Goal: Task Accomplishment & Management: Use online tool/utility

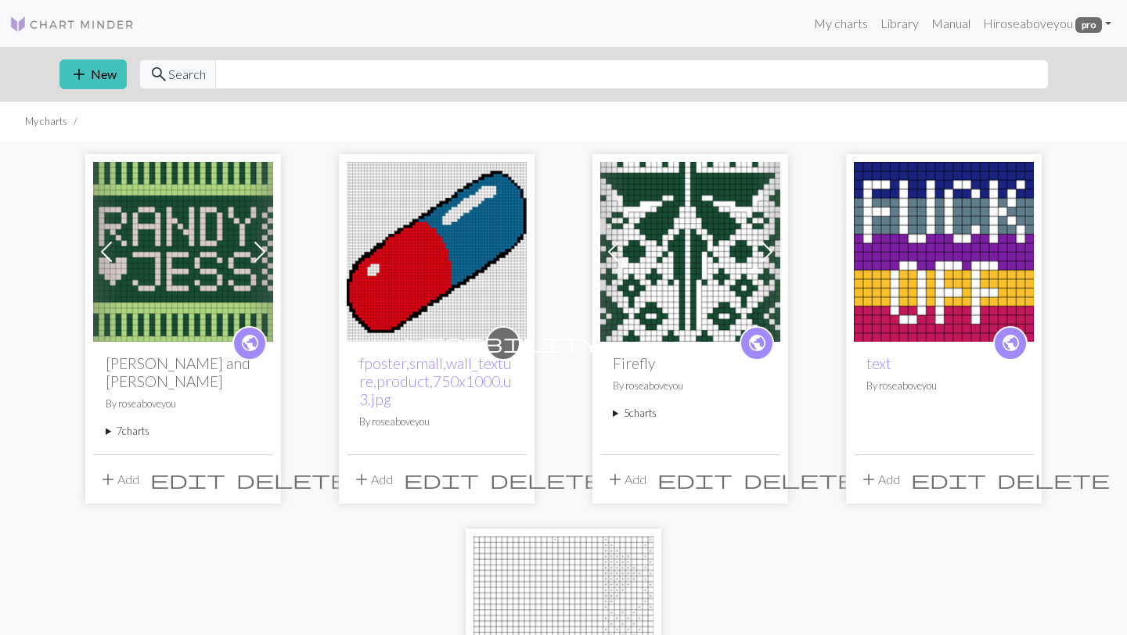
click at [141, 403] on div "public [PERSON_NAME] and [PERSON_NAME] By roseaboveyou 7 charts R - Chart A (Fr…" at bounding box center [183, 398] width 180 height 113
click at [133, 424] on summary "7 charts" at bounding box center [183, 431] width 155 height 15
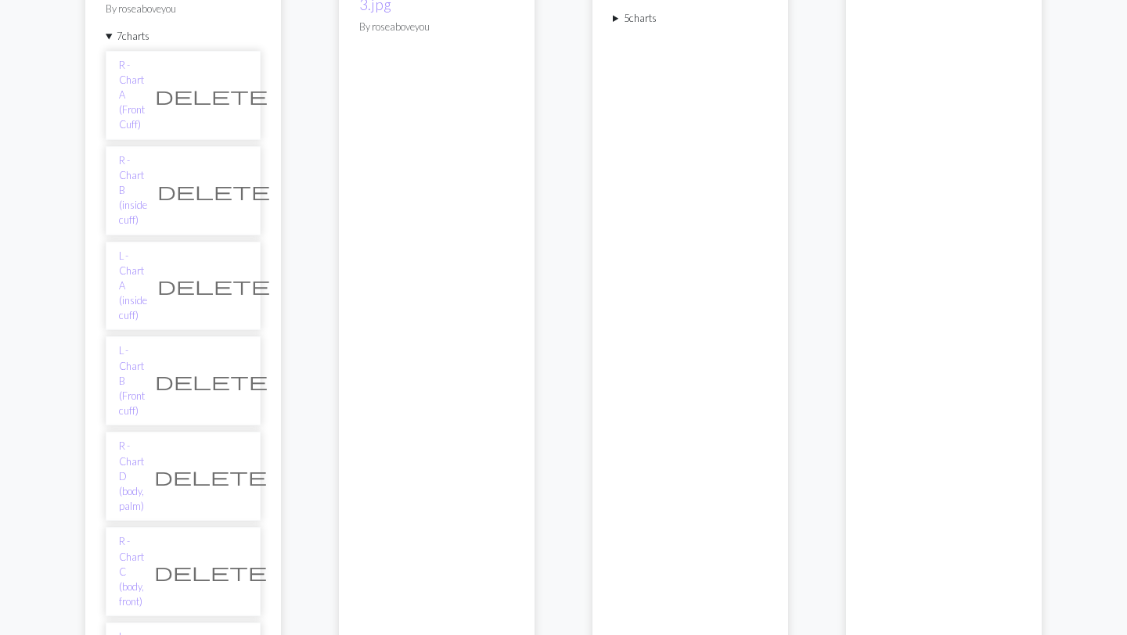
scroll to position [390, 0]
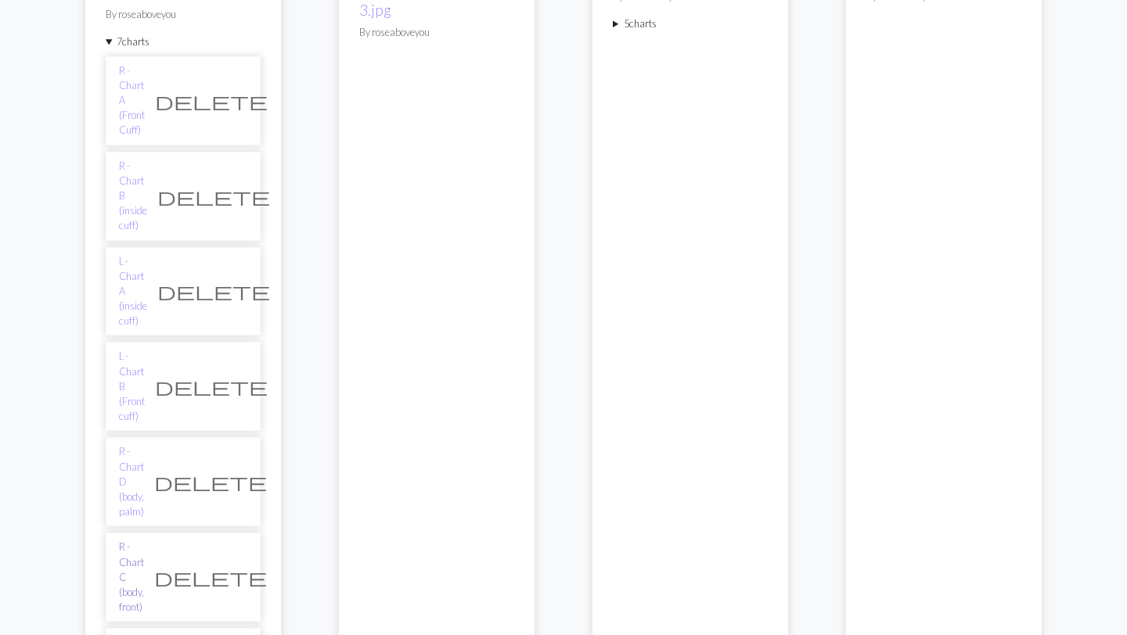
click at [144, 540] on link "R - Chart C (body, front)" at bounding box center [131, 577] width 25 height 75
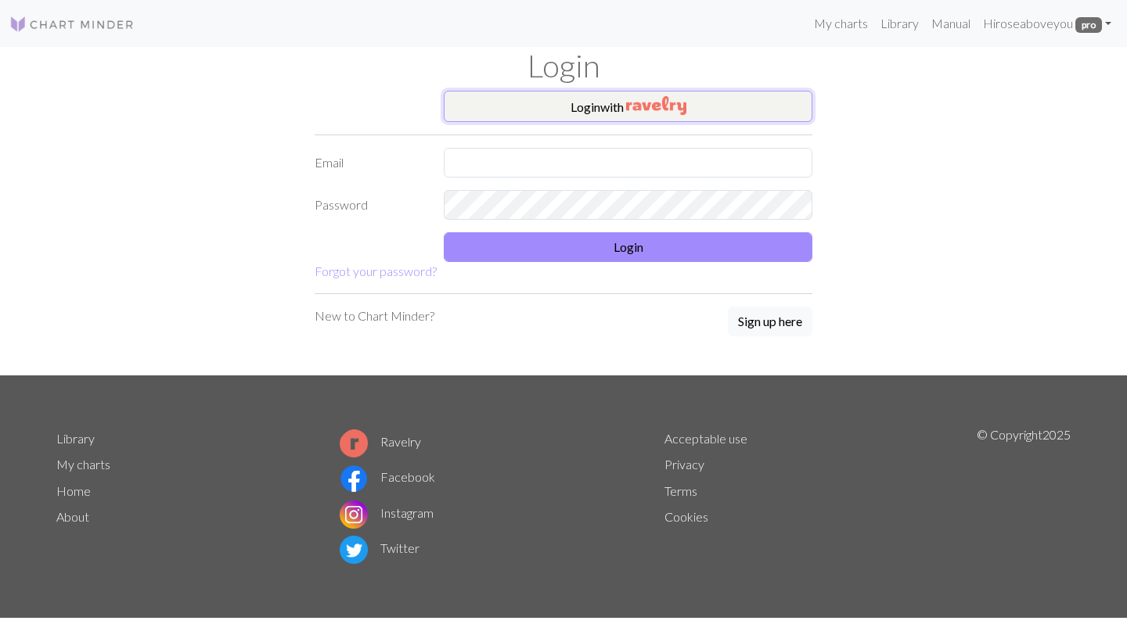
click at [567, 105] on button "Login with" at bounding box center [628, 106] width 369 height 31
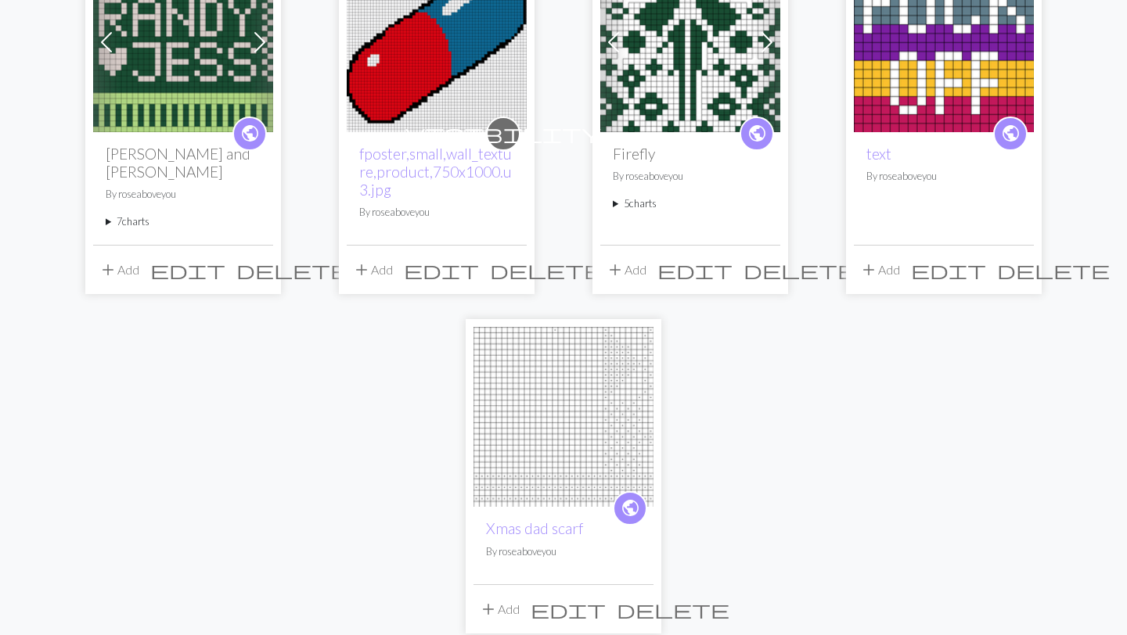
scroll to position [218, 0]
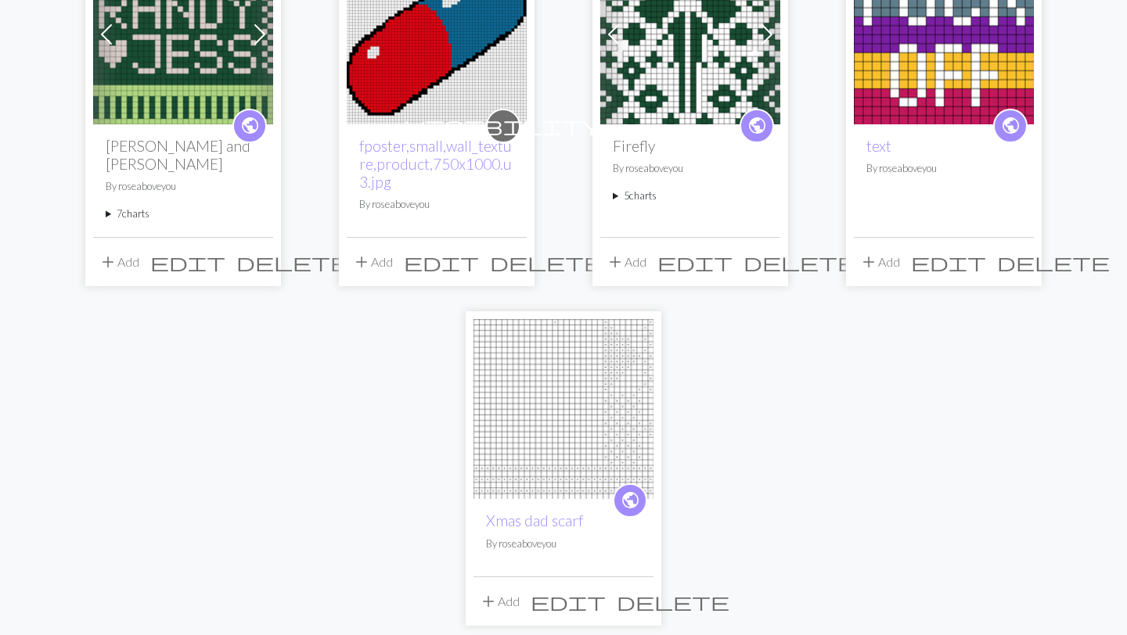
click at [143, 207] on summary "7 charts" at bounding box center [183, 214] width 155 height 15
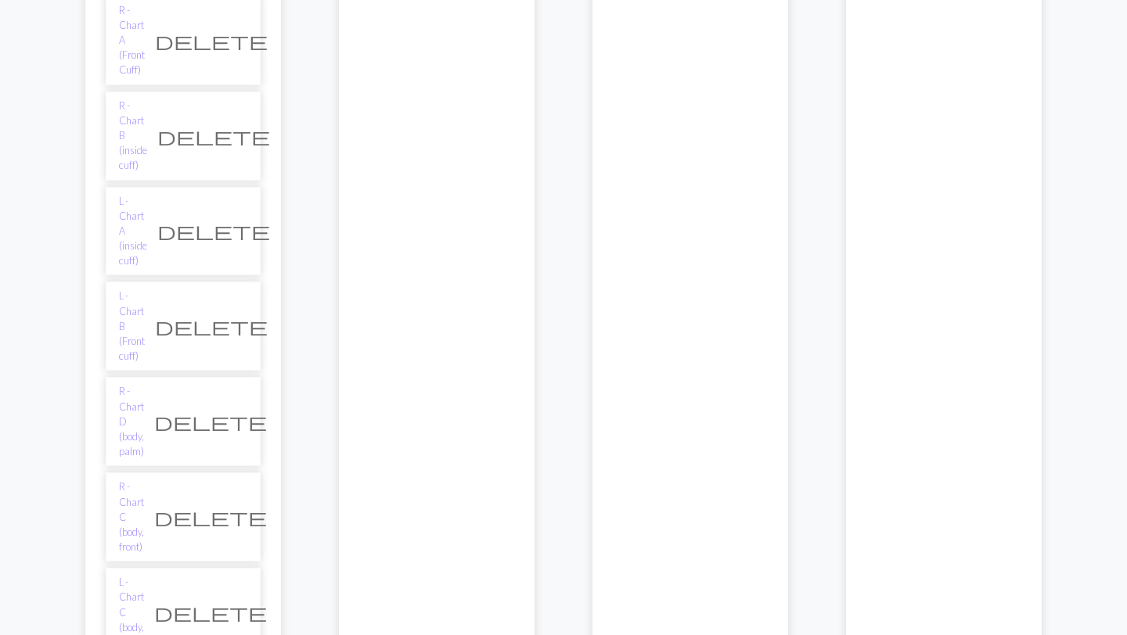
scroll to position [451, 0]
click at [144, 479] on link "R - Chart C (body, front)" at bounding box center [131, 516] width 25 height 75
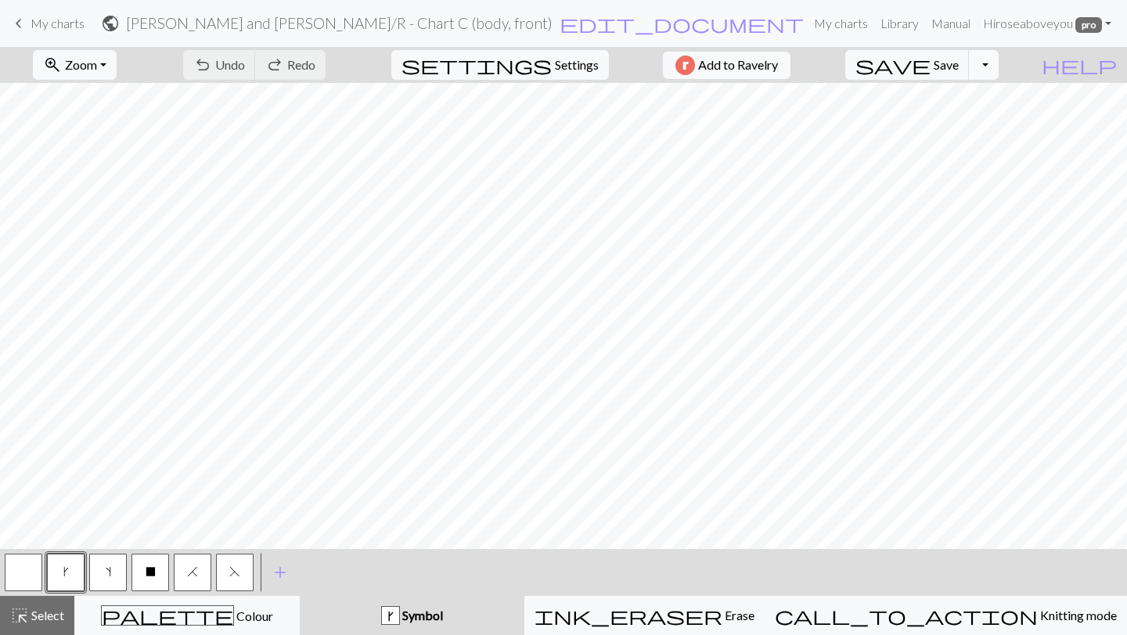
click at [998, 59] on button "Toggle Dropdown" at bounding box center [984, 65] width 30 height 30
click at [976, 102] on button "file_copy Save a copy" at bounding box center [868, 99] width 258 height 25
click at [38, 564] on button "button" at bounding box center [24, 573] width 38 height 38
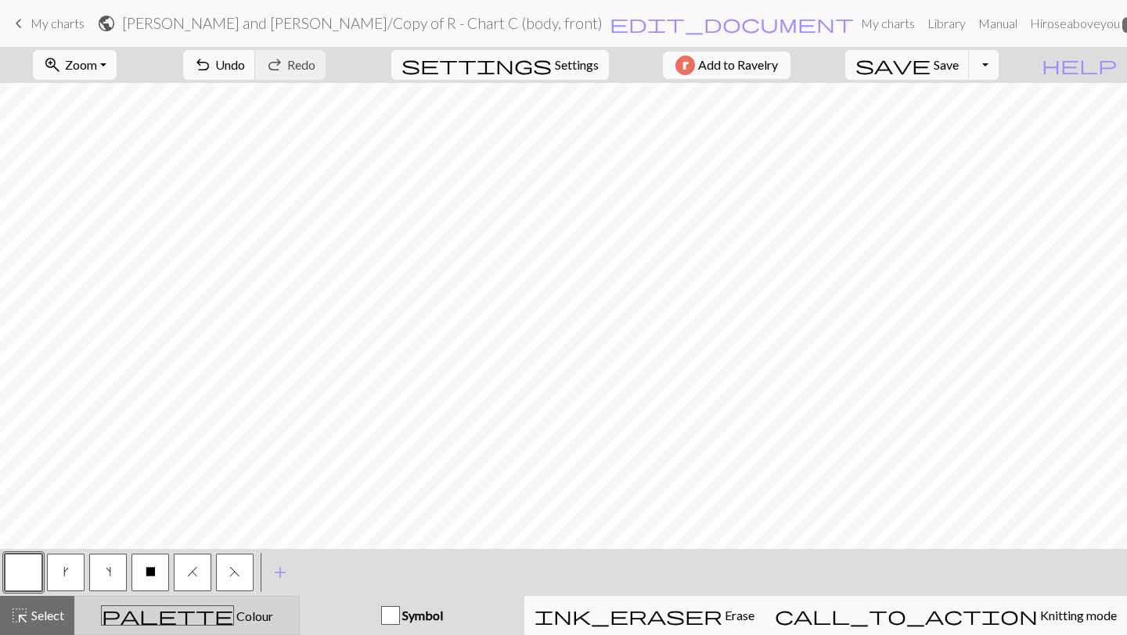
click at [128, 628] on button "palette Colour Colour" at bounding box center [186, 615] width 225 height 39
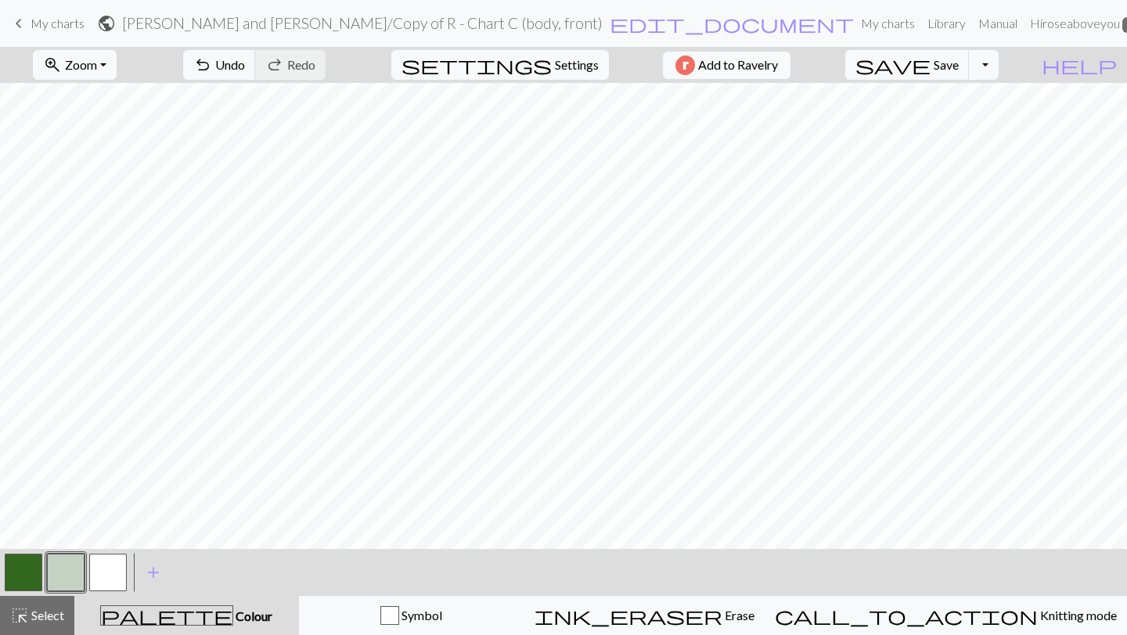
click at [236, 592] on div "< > add Add a colour" at bounding box center [563, 572] width 1127 height 47
click at [218, 635] on button "palette Colour Colour" at bounding box center [186, 615] width 225 height 39
click at [192, 631] on button "palette Colour Colour" at bounding box center [186, 615] width 225 height 39
click at [68, 572] on button "button" at bounding box center [66, 573] width 38 height 38
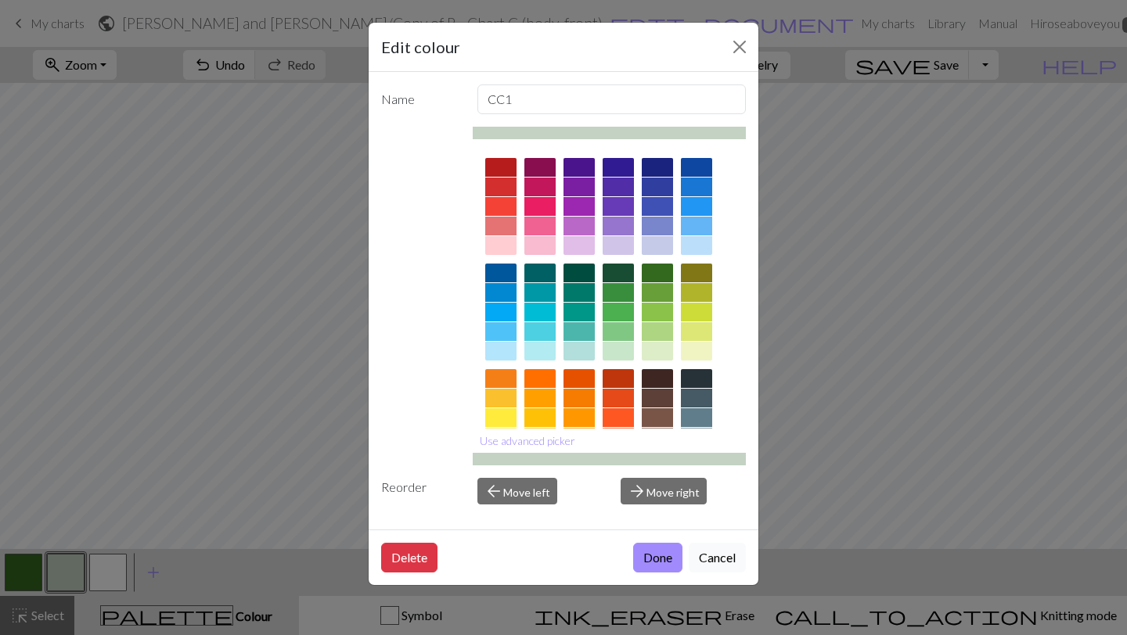
click at [705, 554] on button "Cancel" at bounding box center [717, 558] width 57 height 30
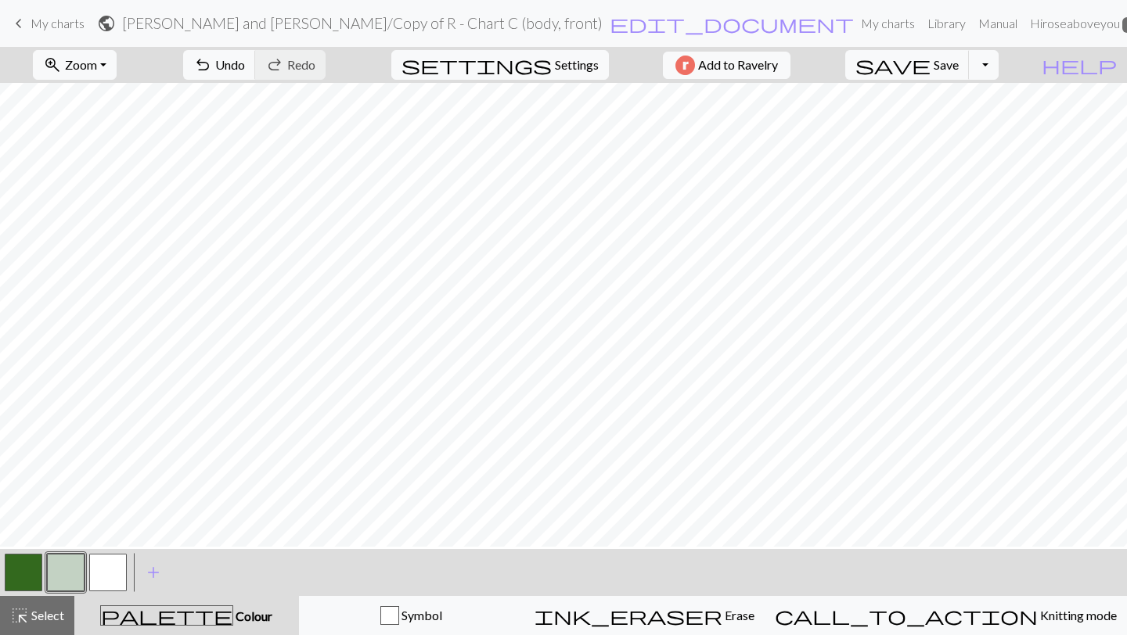
scroll to position [501, 0]
click at [59, 567] on button "button" at bounding box center [66, 573] width 38 height 38
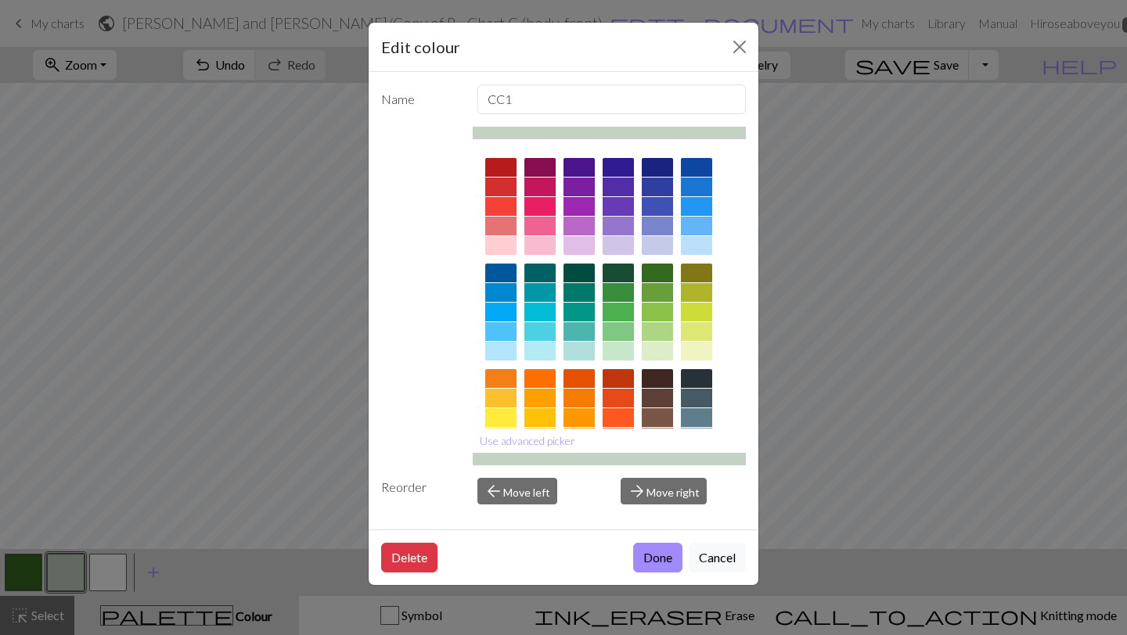
click at [643, 579] on div "Delete Done Cancel" at bounding box center [564, 558] width 390 height 56
click at [653, 552] on button "Done" at bounding box center [657, 558] width 49 height 30
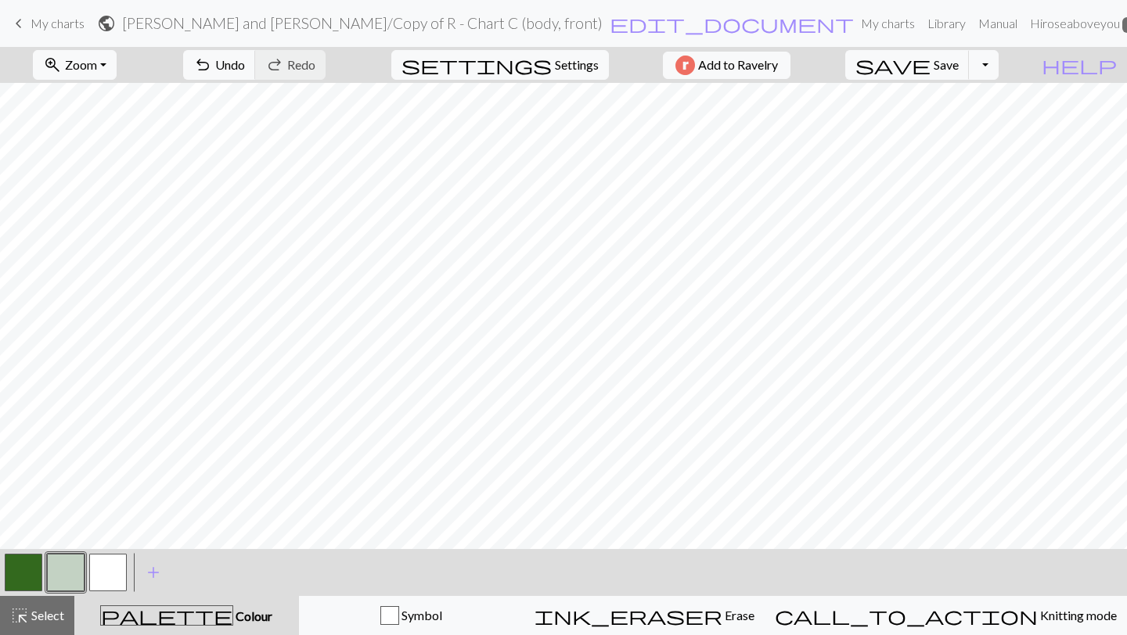
click at [33, 584] on button "button" at bounding box center [24, 573] width 38 height 38
click at [59, 582] on button "button" at bounding box center [66, 573] width 38 height 38
click at [117, 572] on button "button" at bounding box center [108, 573] width 38 height 38
click at [31, 564] on button "button" at bounding box center [24, 573] width 38 height 38
click at [72, 569] on button "button" at bounding box center [66, 573] width 38 height 38
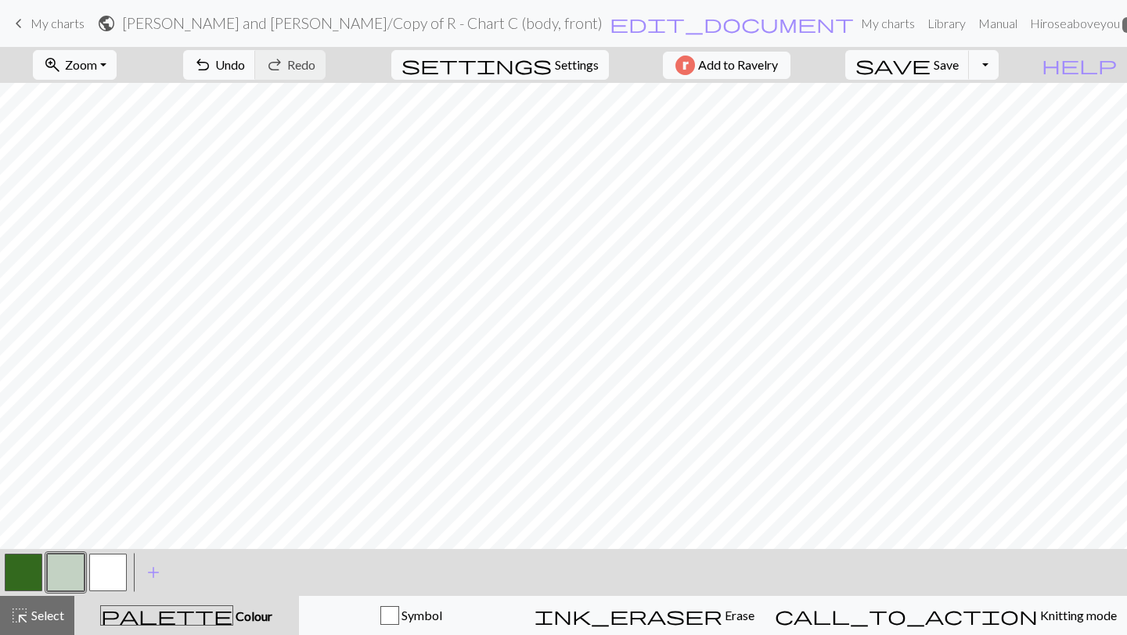
click at [28, 577] on button "button" at bounding box center [24, 573] width 38 height 38
click at [25, 568] on button "button" at bounding box center [24, 573] width 38 height 38
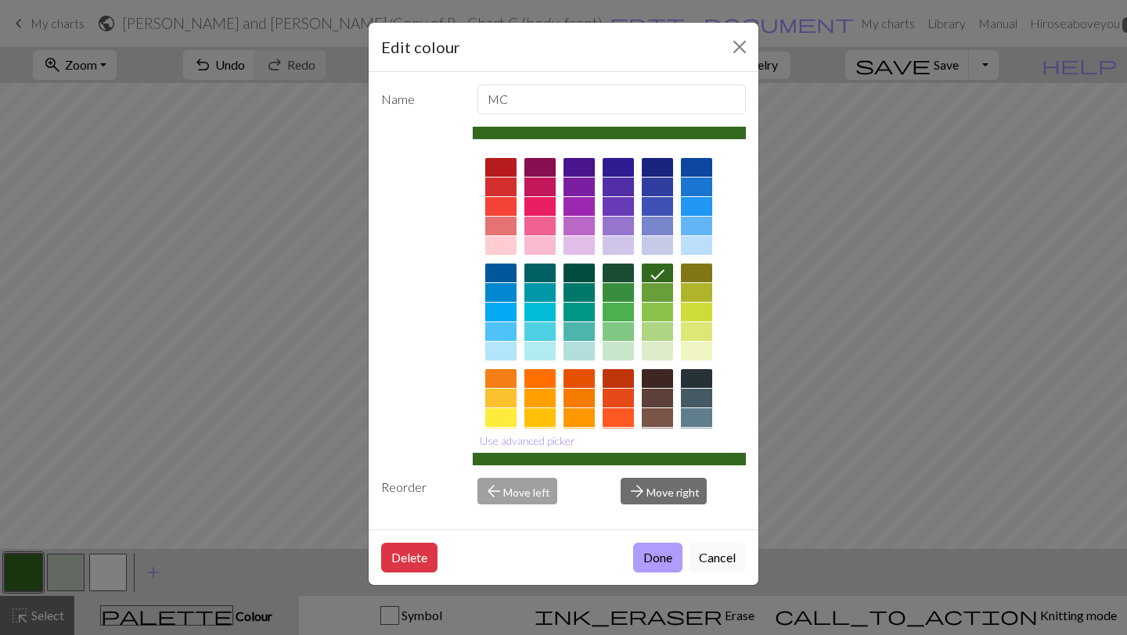
click at [649, 554] on button "Done" at bounding box center [657, 558] width 49 height 30
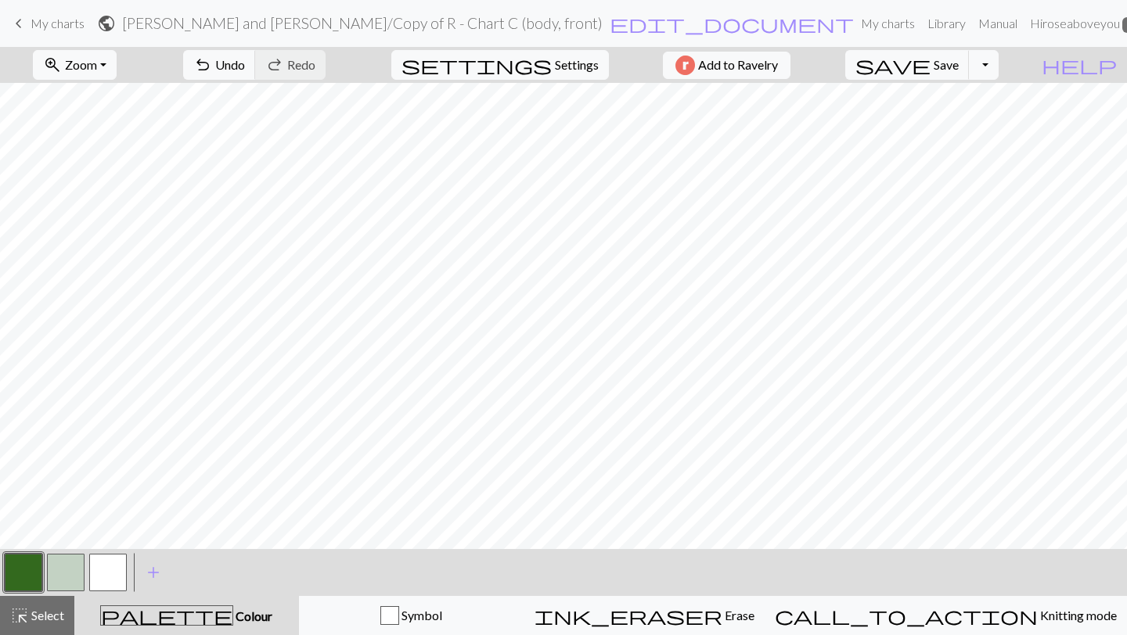
click at [78, 573] on button "button" at bounding box center [66, 573] width 38 height 38
click at [25, 617] on span "highlight_alt" at bounding box center [19, 616] width 19 height 22
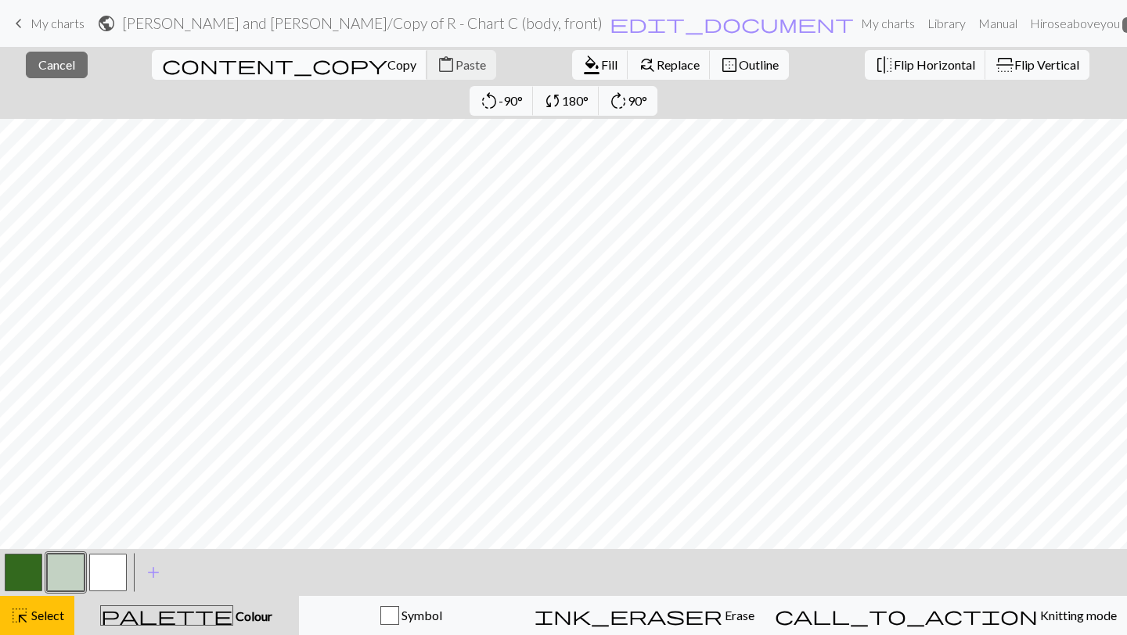
click at [167, 74] on button "content_copy Copy" at bounding box center [289, 65] width 275 height 30
click at [455, 70] on span "Paste" at bounding box center [470, 64] width 31 height 15
click at [34, 573] on button "button" at bounding box center [24, 573] width 38 height 38
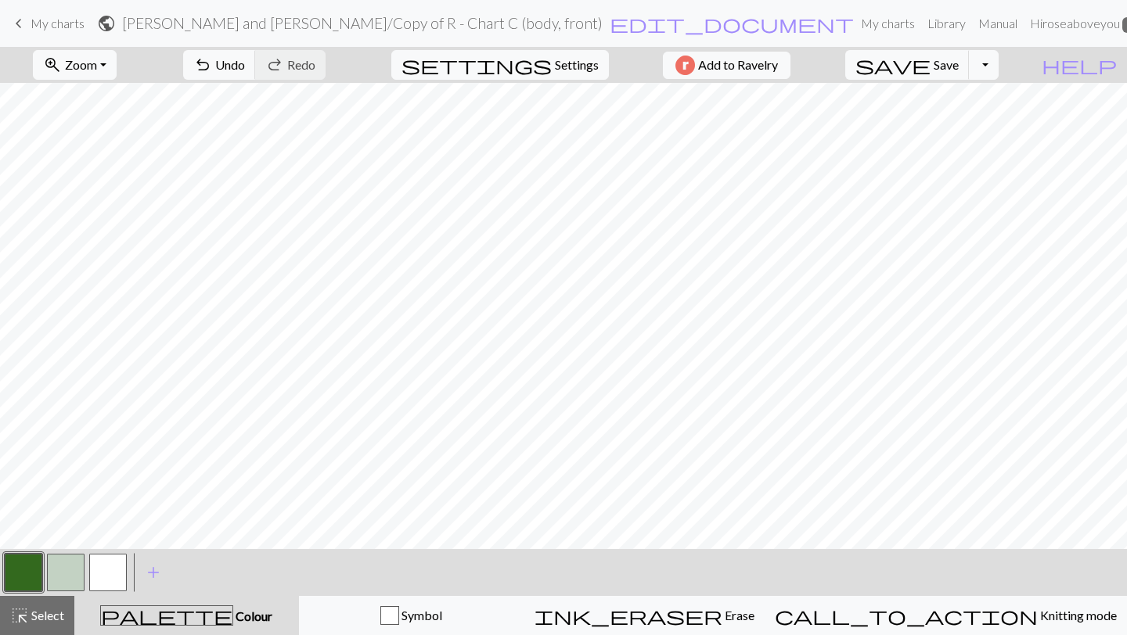
click at [20, 563] on button "button" at bounding box center [24, 573] width 38 height 38
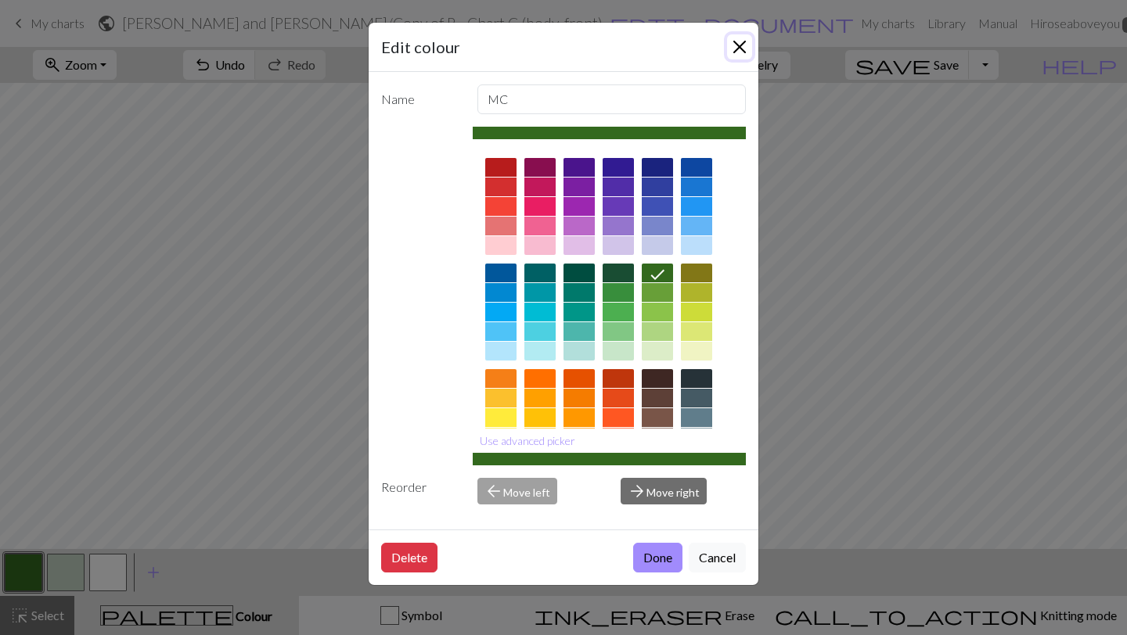
click at [740, 41] on button "Close" at bounding box center [739, 46] width 25 height 25
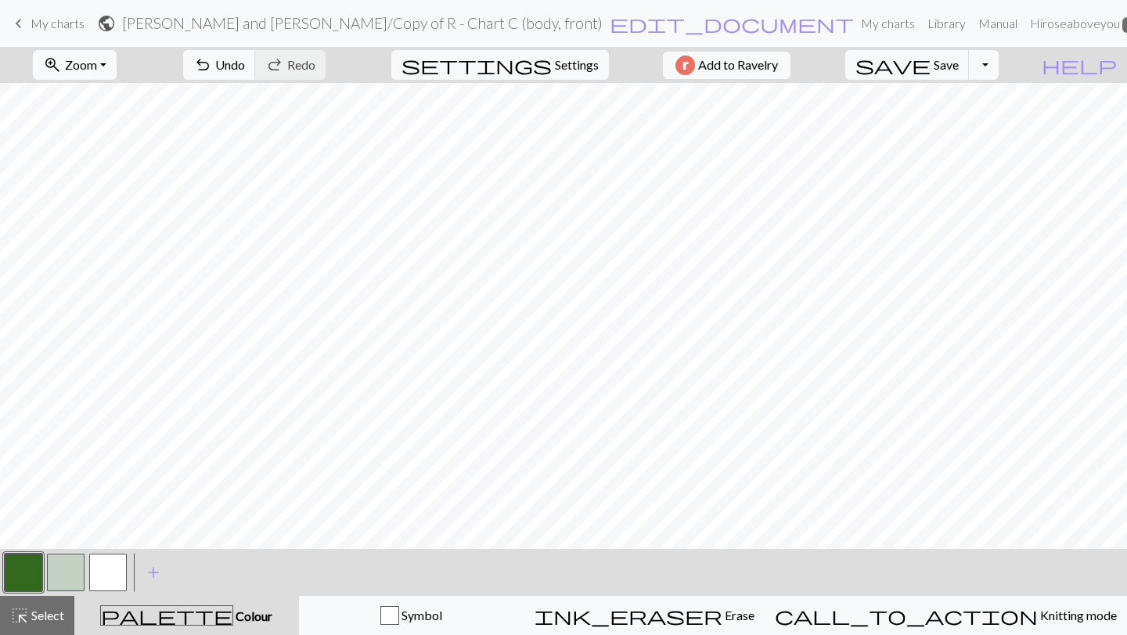
click at [63, 570] on button "button" at bounding box center [66, 573] width 38 height 38
click at [33, 574] on button "button" at bounding box center [24, 573] width 38 height 38
click at [81, 579] on button "button" at bounding box center [66, 573] width 38 height 38
click at [36, 577] on button "button" at bounding box center [24, 573] width 38 height 38
click at [109, 569] on button "button" at bounding box center [108, 573] width 38 height 38
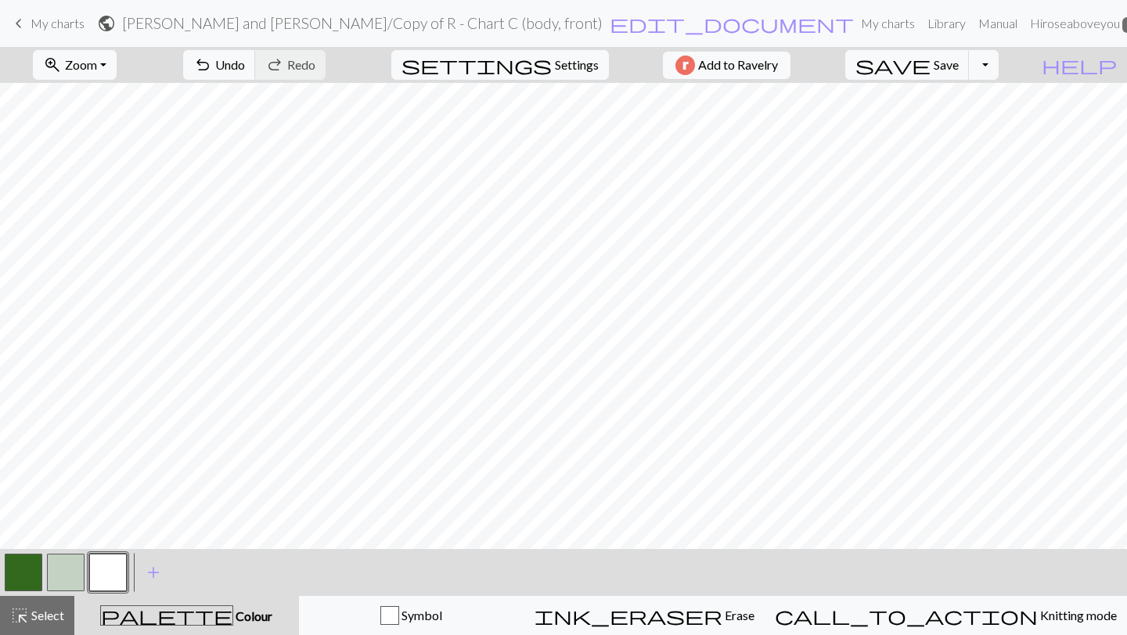
click at [78, 580] on button "button" at bounding box center [66, 573] width 38 height 38
click at [77, 579] on button "button" at bounding box center [66, 573] width 38 height 38
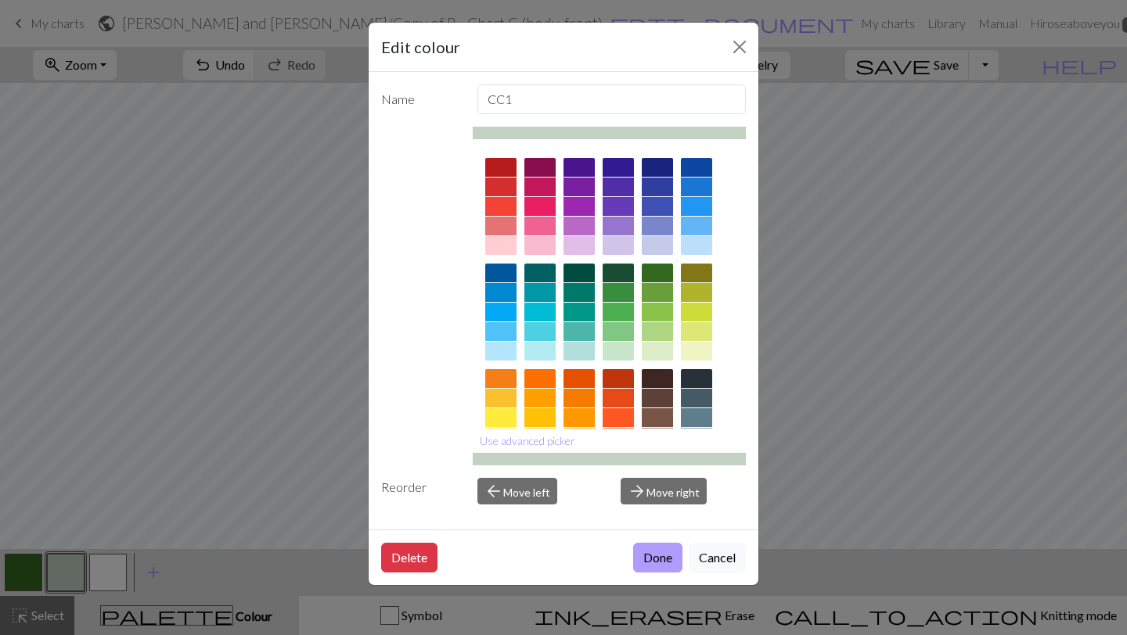
click at [660, 547] on button "Done" at bounding box center [657, 558] width 49 height 30
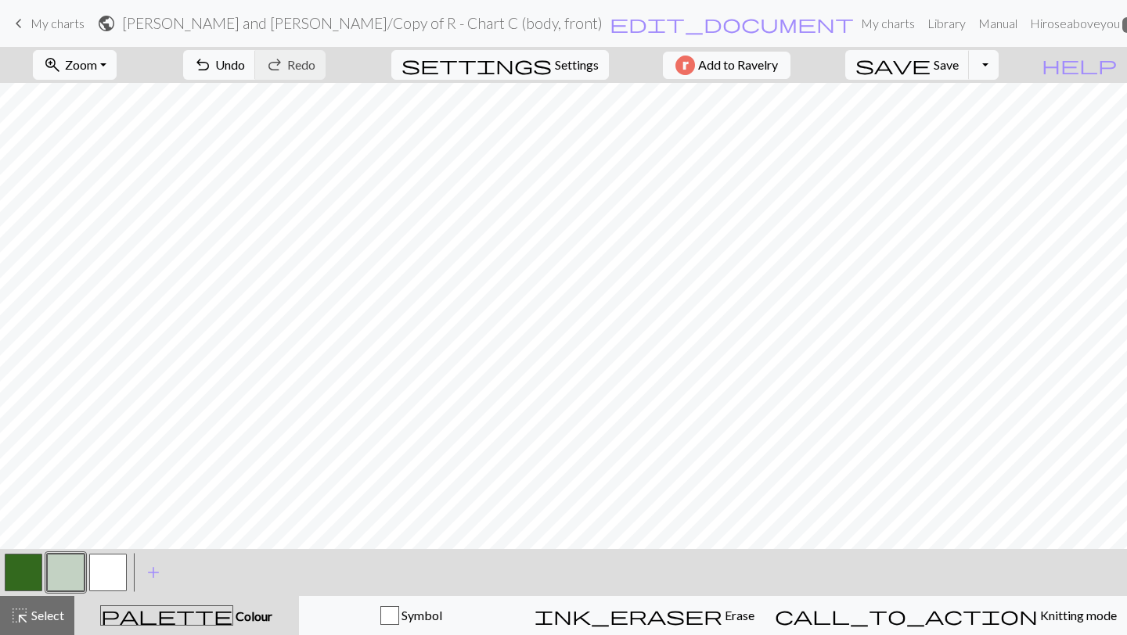
click at [68, 577] on button "button" at bounding box center [66, 573] width 38 height 38
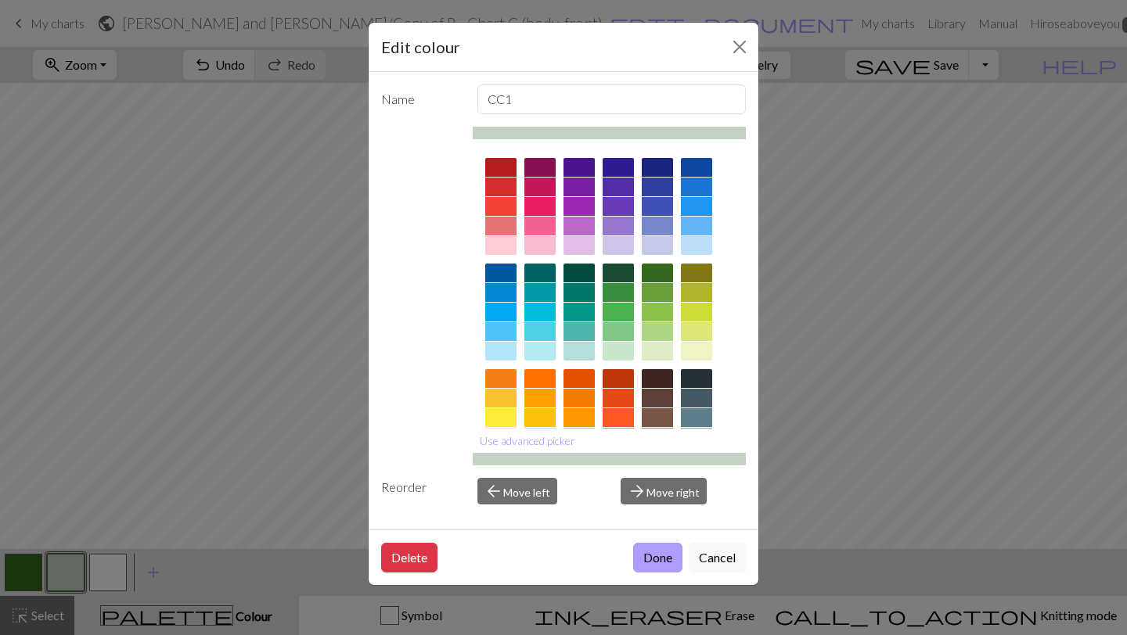
click at [640, 567] on button "Done" at bounding box center [657, 558] width 49 height 30
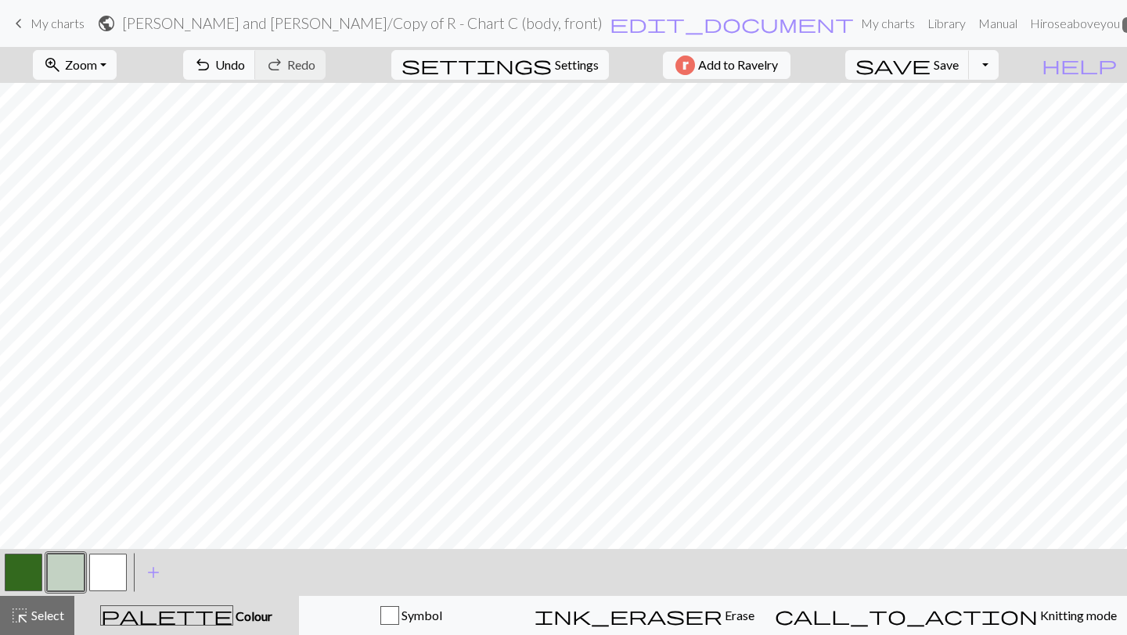
click at [2, 586] on div "< > add Add a colour" at bounding box center [563, 572] width 1127 height 47
click at [34, 569] on button "button" at bounding box center [24, 573] width 38 height 38
click at [31, 575] on button "button" at bounding box center [24, 573] width 38 height 38
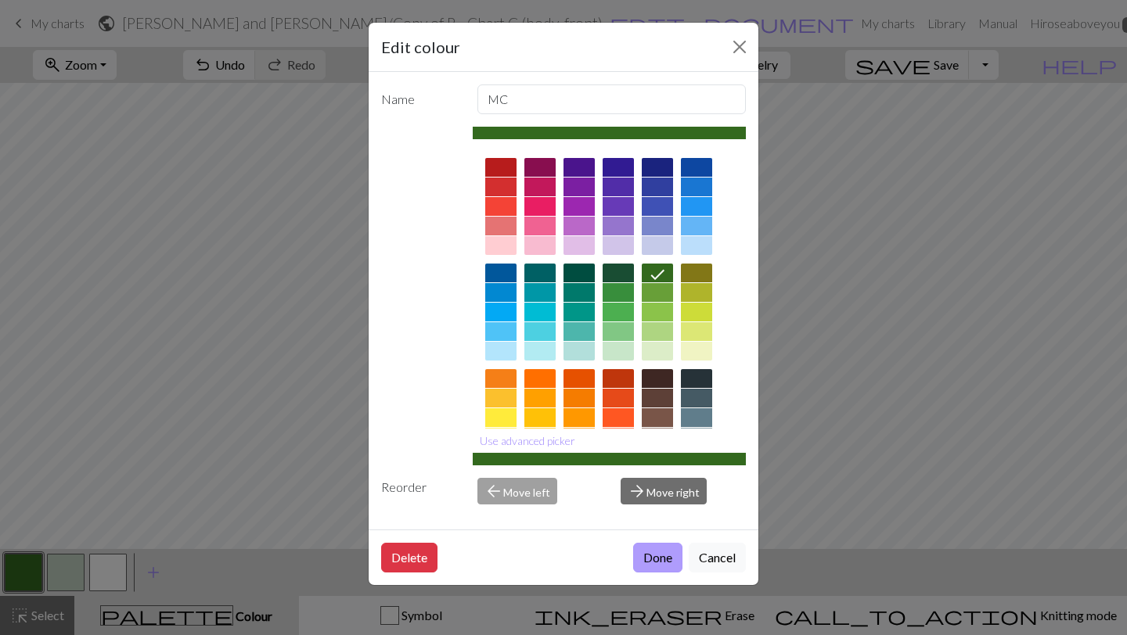
click at [641, 548] on button "Done" at bounding box center [657, 558] width 49 height 30
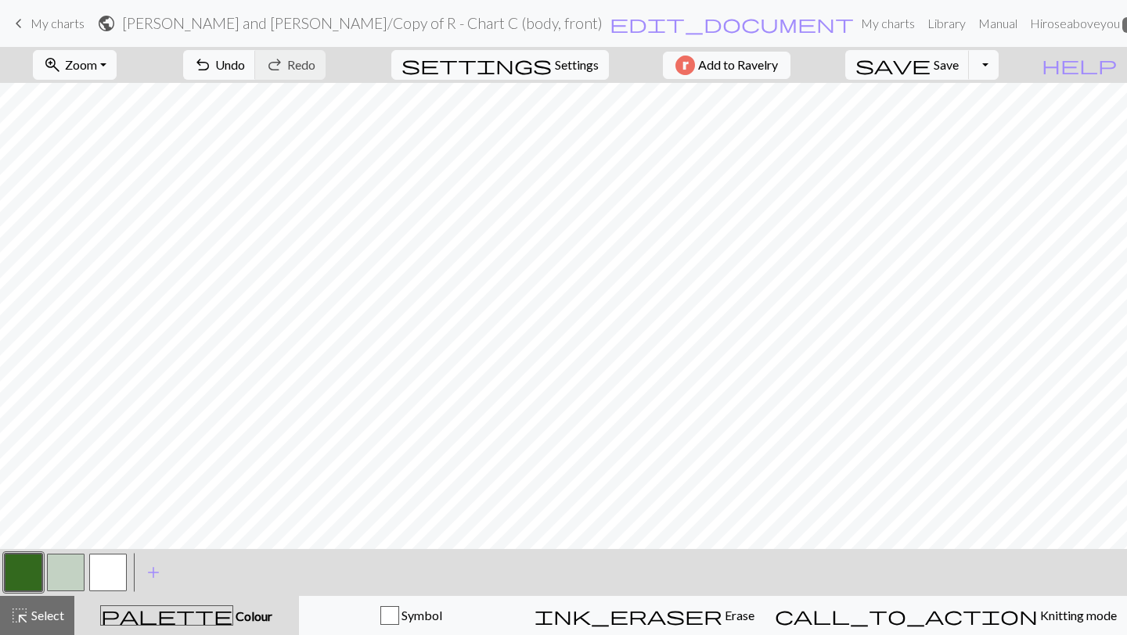
click at [21, 587] on button "button" at bounding box center [24, 573] width 38 height 38
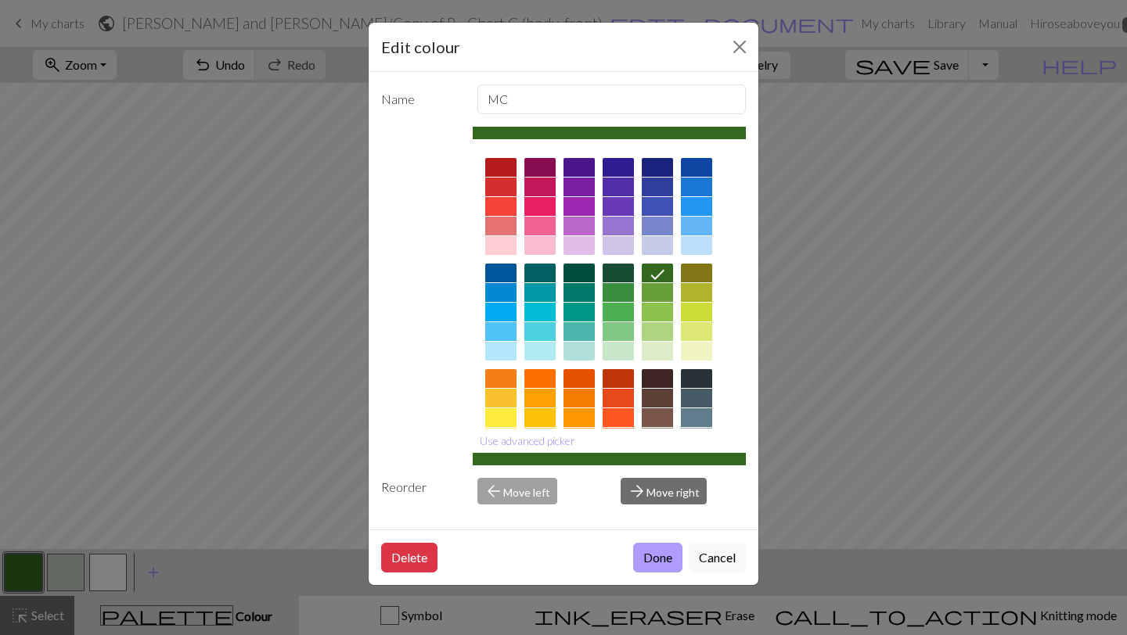
click at [650, 554] on button "Done" at bounding box center [657, 558] width 49 height 30
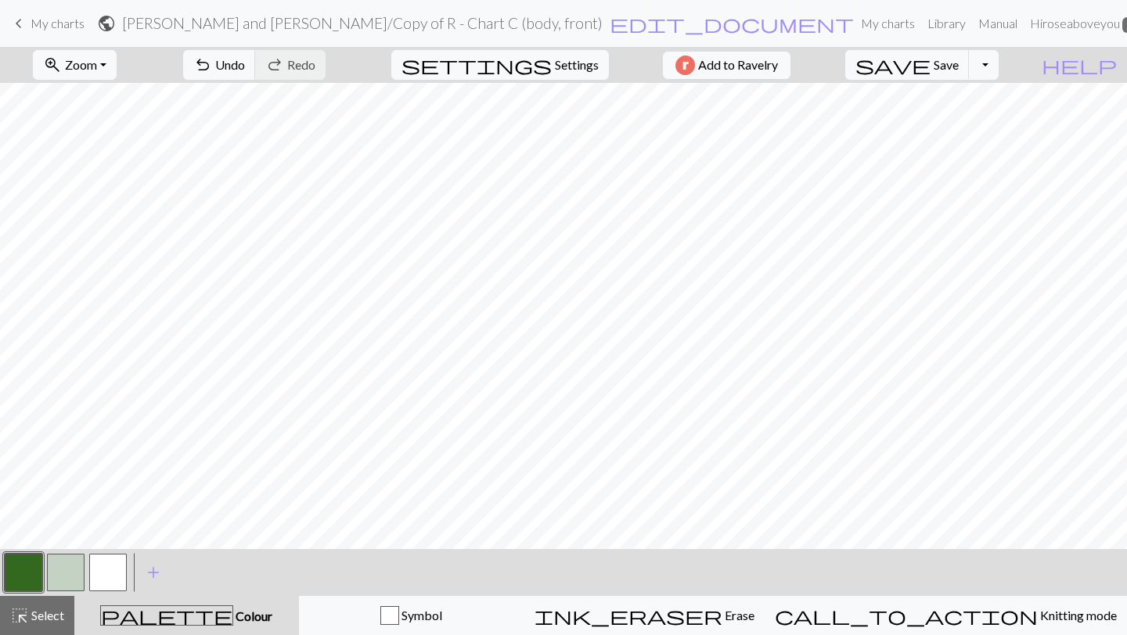
click at [77, 563] on button "button" at bounding box center [66, 573] width 38 height 38
